Goal: Contribute content

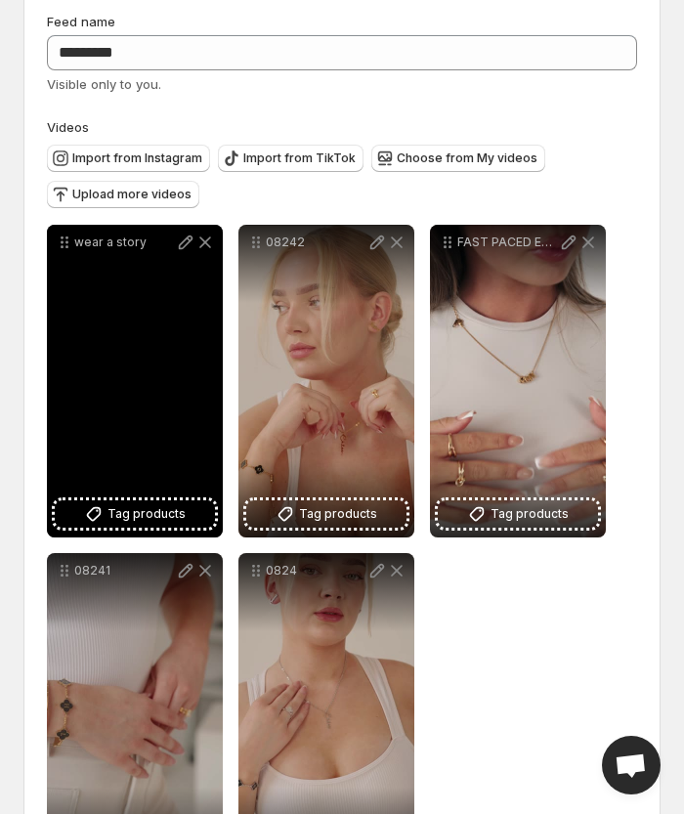
scroll to position [98, 0]
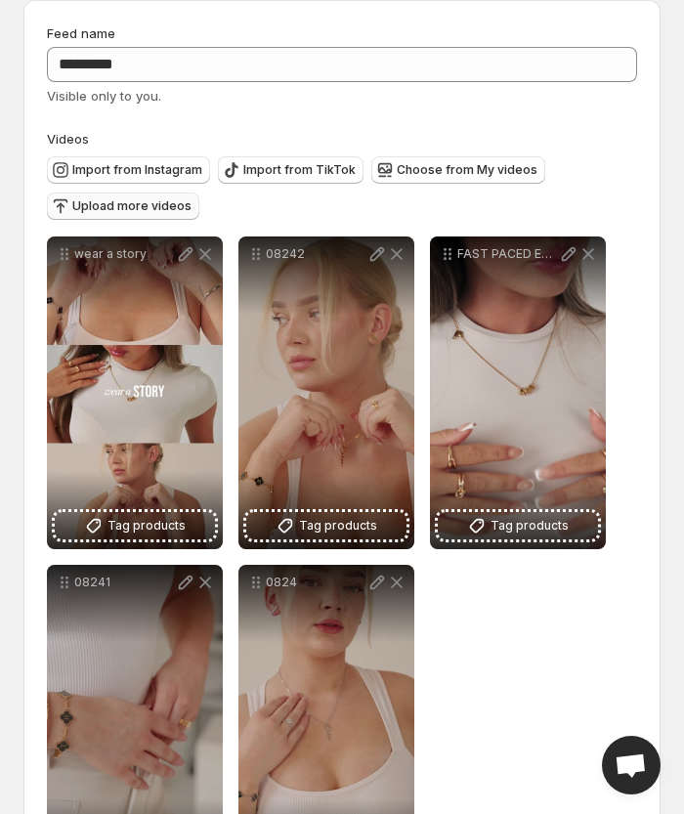
click at [125, 205] on span "Upload more videos" at bounding box center [131, 206] width 119 height 16
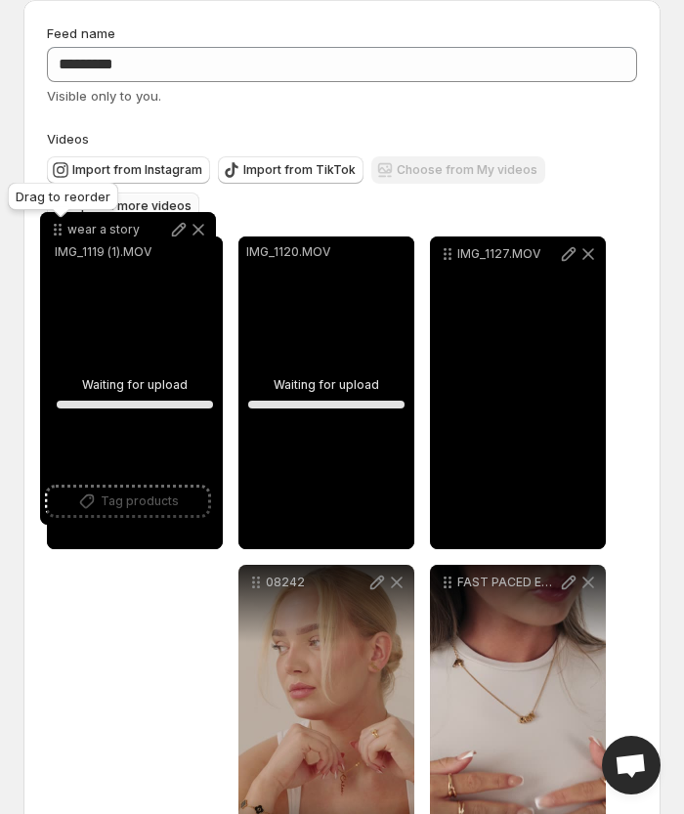
drag, startPoint x: 67, startPoint y: 585, endPoint x: 59, endPoint y: 232, distance: 352.7
click at [59, 232] on icon at bounding box center [58, 230] width 20 height 20
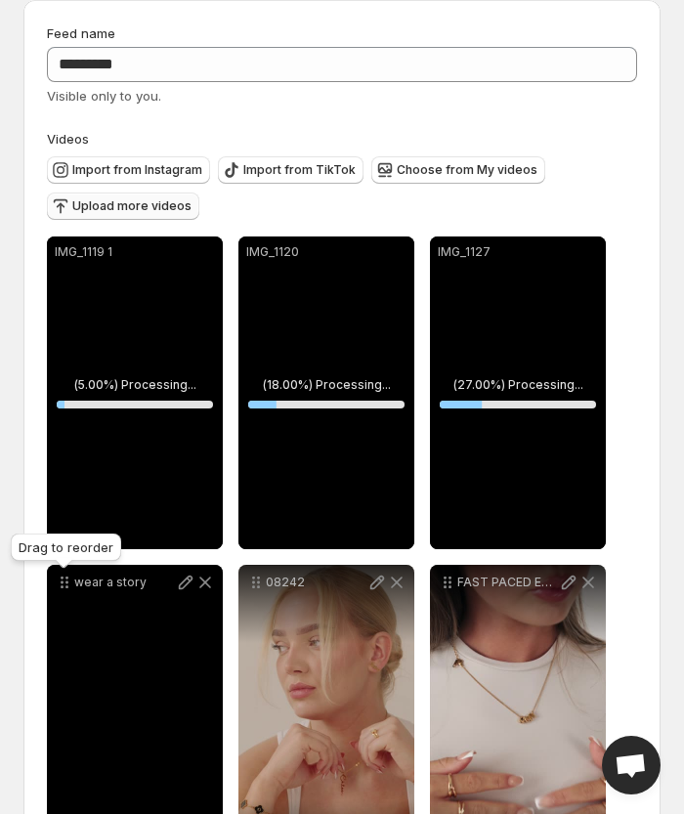
click at [61, 584] on icon at bounding box center [65, 582] width 20 height 20
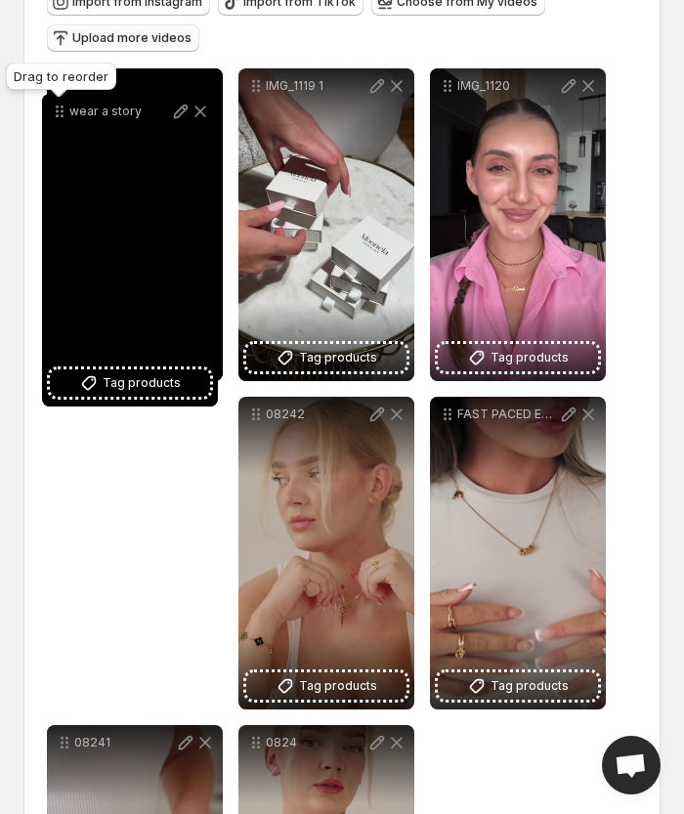
scroll to position [222, 0]
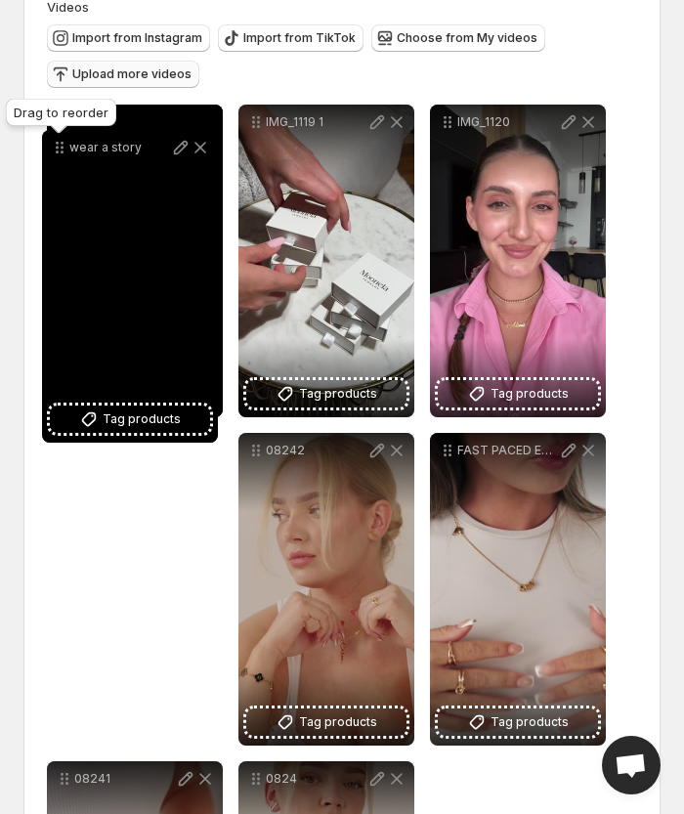
drag, startPoint x: 67, startPoint y: 395, endPoint x: 63, endPoint y: 100, distance: 295.0
click at [63, 138] on icon at bounding box center [60, 148] width 20 height 20
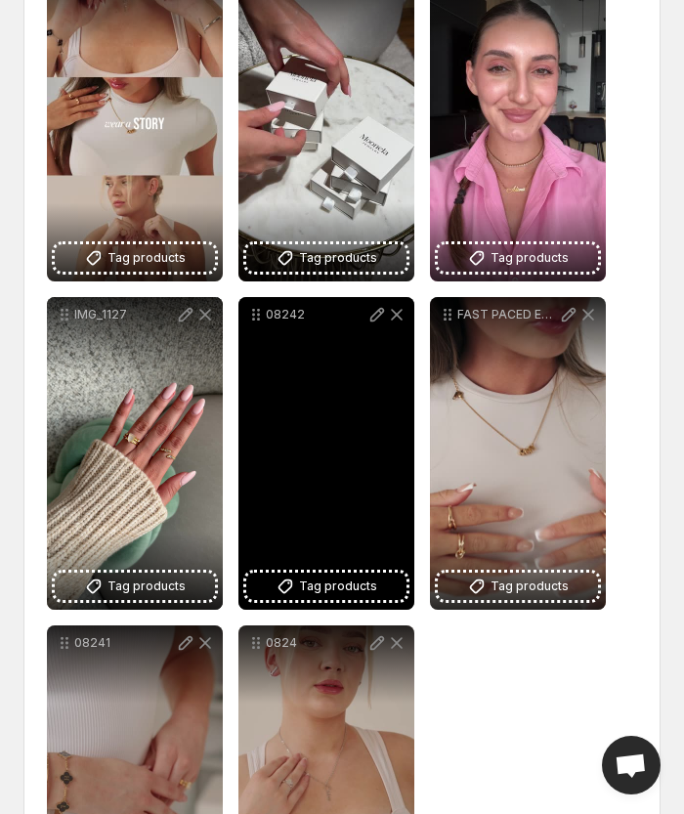
scroll to position [417, 0]
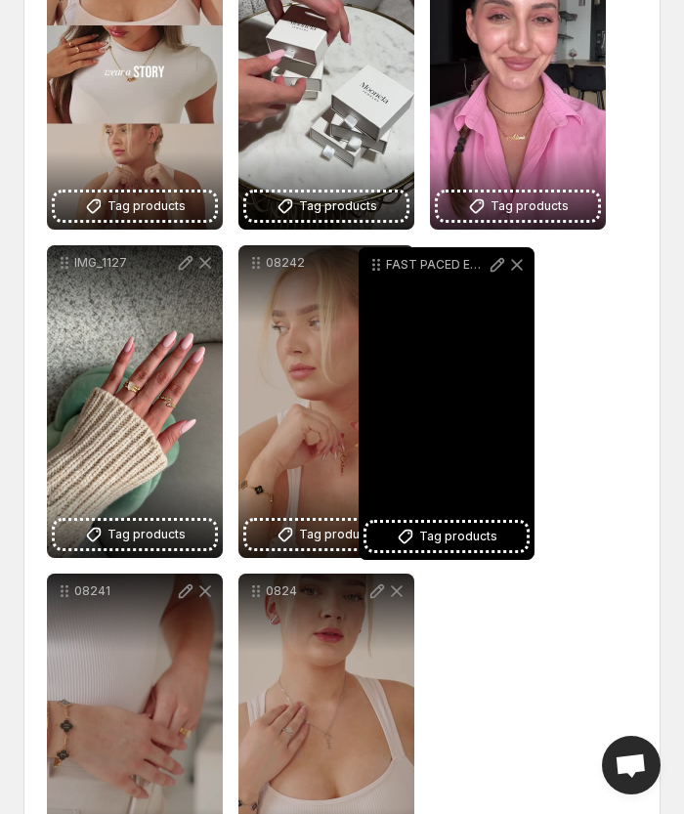
drag, startPoint x: 443, startPoint y: 270, endPoint x: 294, endPoint y: 281, distance: 149.9
click at [366, 274] on icon at bounding box center [376, 265] width 20 height 20
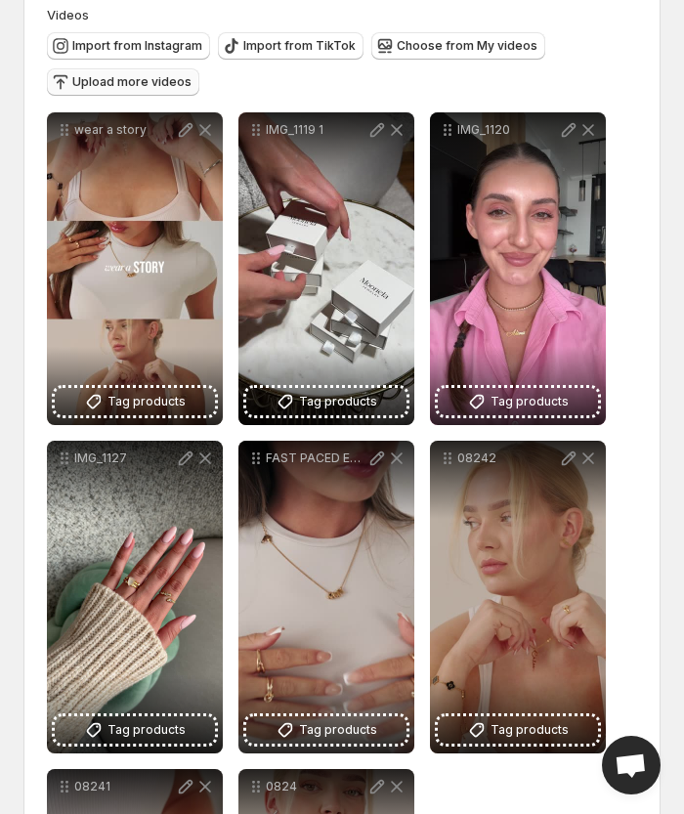
scroll to position [0, 0]
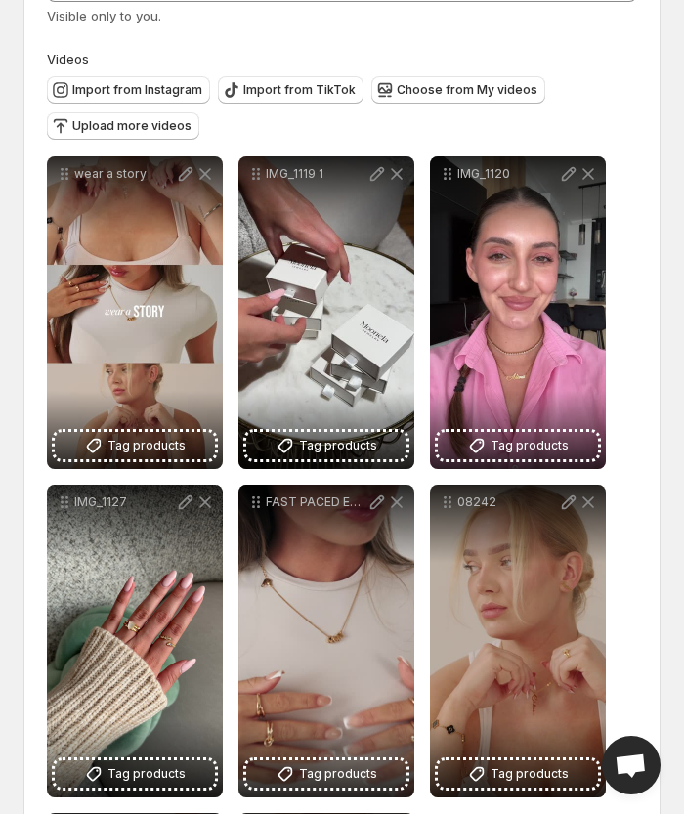
scroll to position [195, 0]
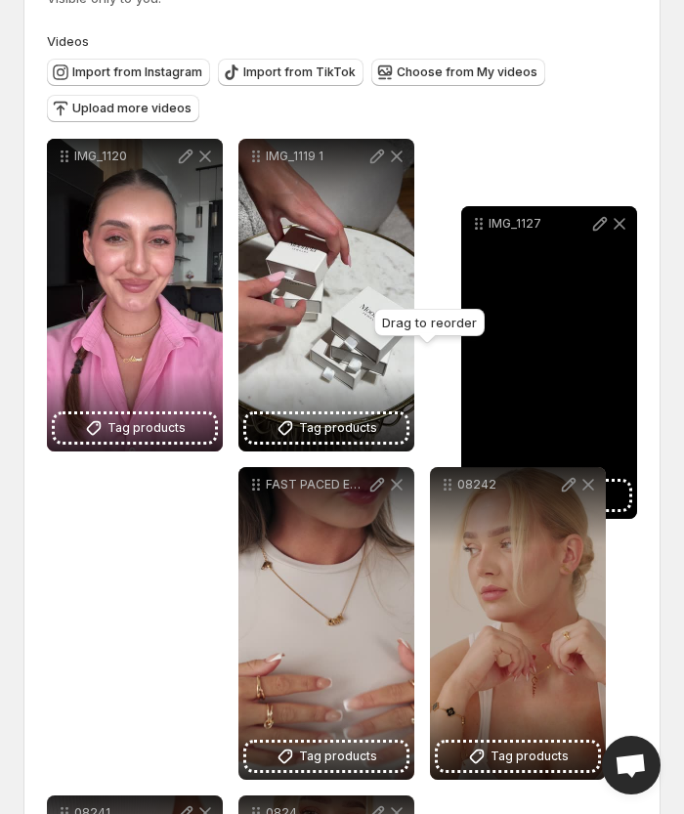
drag, startPoint x: 244, startPoint y: 457, endPoint x: 479, endPoint y: 228, distance: 328.1
click at [479, 228] on icon at bounding box center [479, 224] width 20 height 20
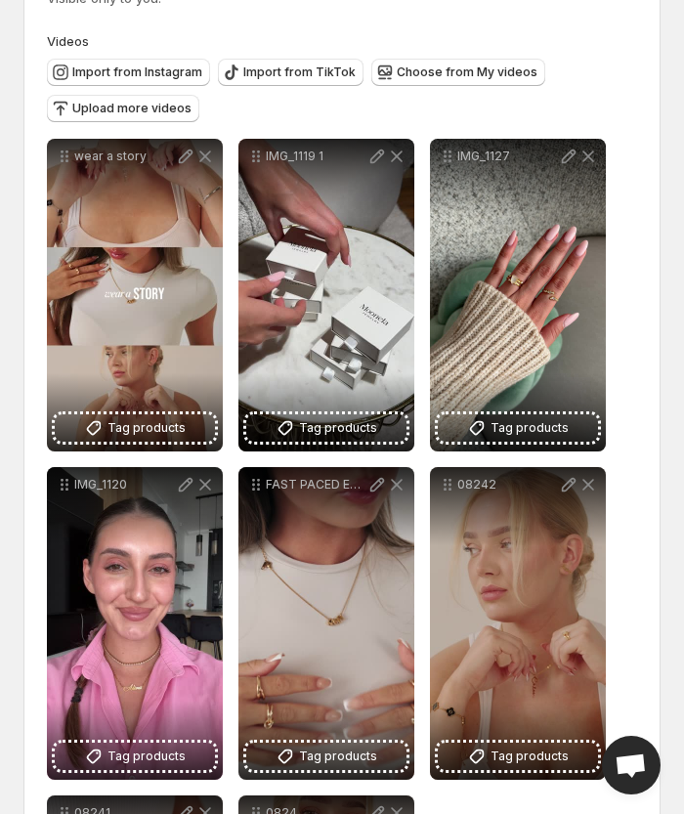
scroll to position [0, 0]
